Goal: Find specific page/section: Find specific page/section

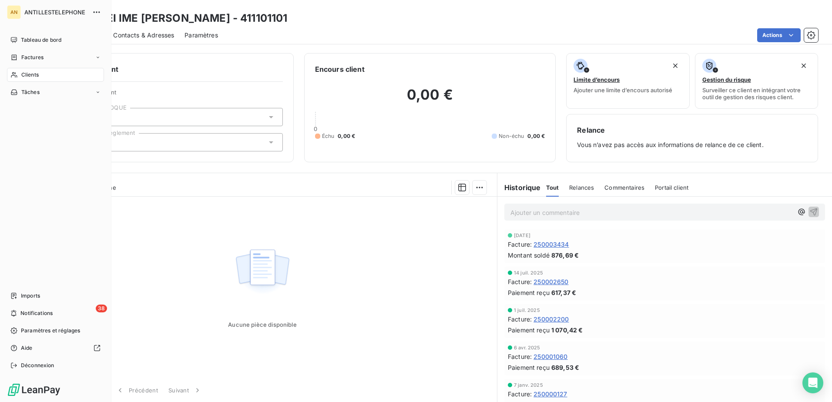
click at [16, 75] on icon at bounding box center [13, 74] width 7 height 7
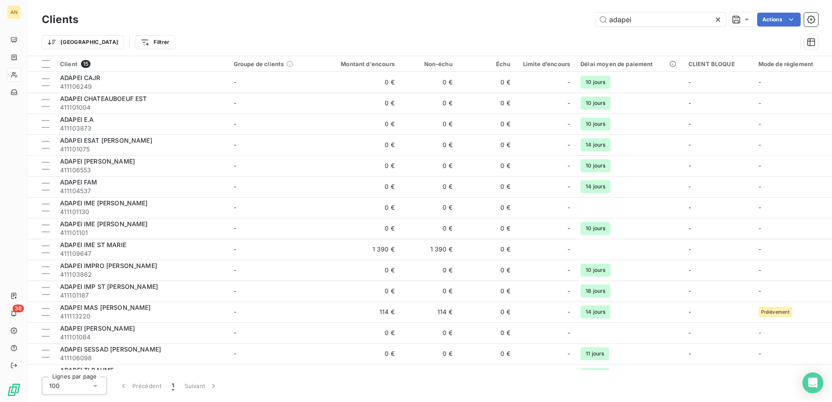
drag, startPoint x: 650, startPoint y: 17, endPoint x: 558, endPoint y: 30, distance: 93.7
click at [558, 30] on div "Clients adapei Actions Trier Filtrer" at bounding box center [430, 32] width 777 height 45
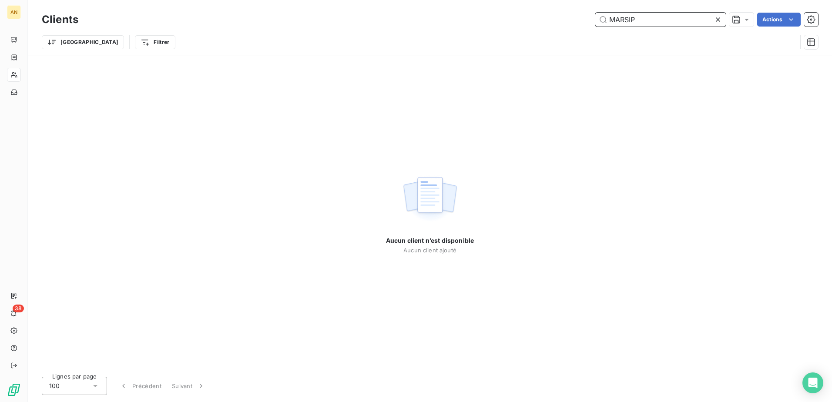
click at [628, 20] on input "MARSIP" at bounding box center [660, 20] width 131 height 14
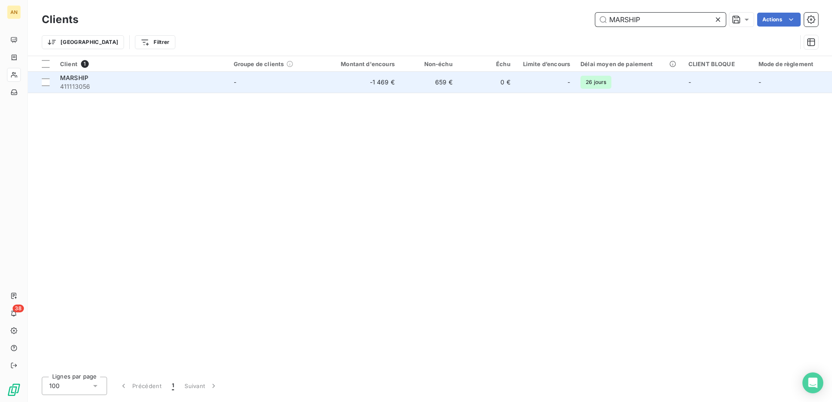
type input "MARSHIP"
click at [280, 77] on td "-" at bounding box center [276, 82] width 94 height 21
